Goal: Find specific page/section: Find specific page/section

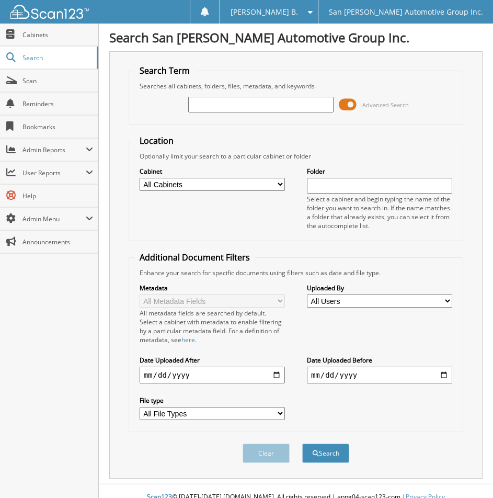
click at [306, 104] on input "text" at bounding box center [260, 105] width 145 height 16
type input "284987"
click at [302, 444] on button "Search" at bounding box center [325, 453] width 47 height 19
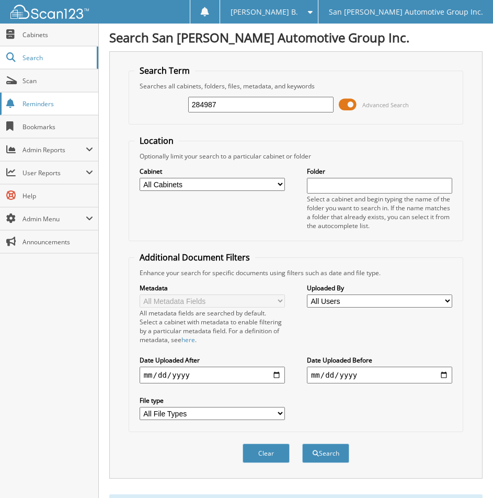
drag, startPoint x: 255, startPoint y: 111, endPoint x: 6, endPoint y: 96, distance: 249.6
click at [26, 108] on body "[PERSON_NAME] B. Settings Logout San [PERSON_NAME] Automotive Group Inc. Close …" at bounding box center [246, 382] width 493 height 765
type input "297355"
click at [302, 444] on button "Search" at bounding box center [325, 453] width 47 height 19
drag, startPoint x: 231, startPoint y: 104, endPoint x: -6, endPoint y: 119, distance: 238.1
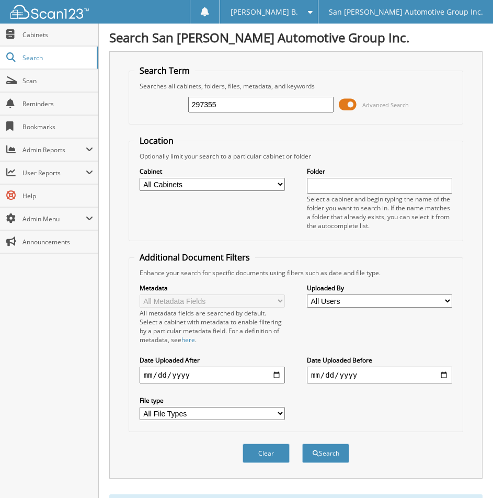
click at [0, 119] on html "Baily B. Settings Logout San Patricio Automotive Group Inc. Close Cabinets Scan" at bounding box center [246, 367] width 493 height 734
type input "JENNINGS"
click at [302, 444] on button "Search" at bounding box center [325, 453] width 47 height 19
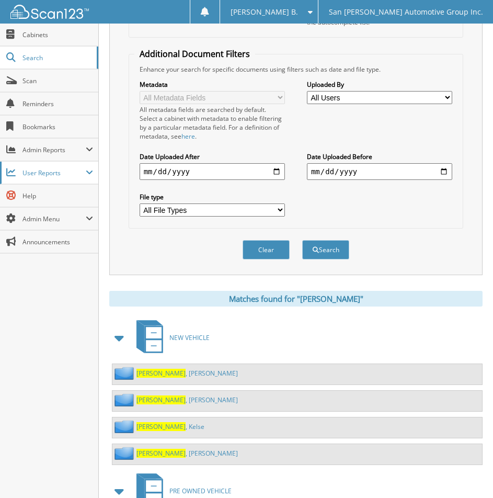
scroll to position [302, 0]
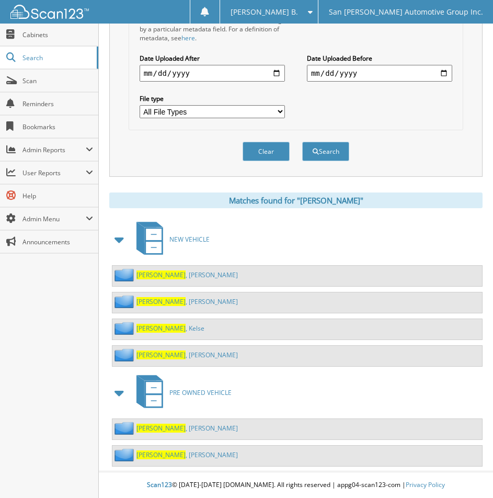
click at [160, 456] on span "Jennings" at bounding box center [161, 455] width 49 height 9
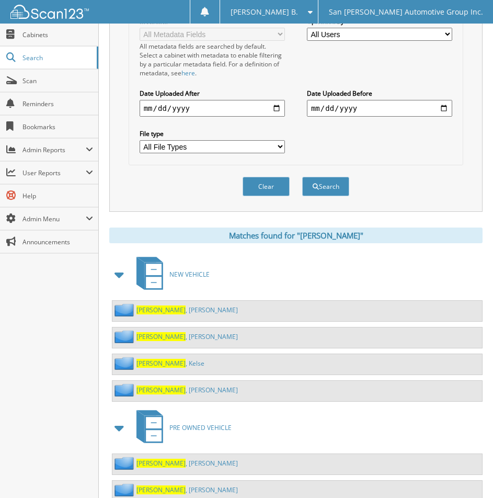
scroll to position [302, 0]
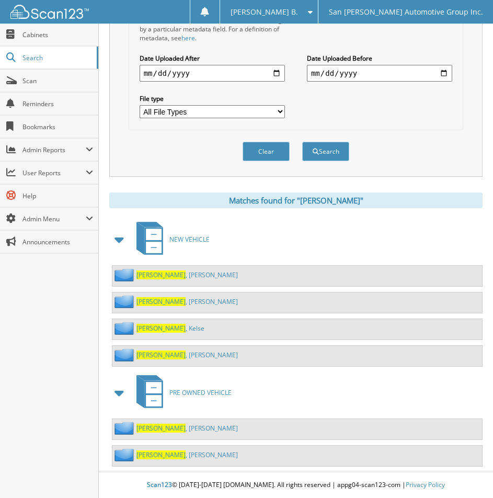
click at [169, 299] on link "[PERSON_NAME]" at bounding box center [188, 301] width 102 height 9
